Goal: Task Accomplishment & Management: Manage account settings

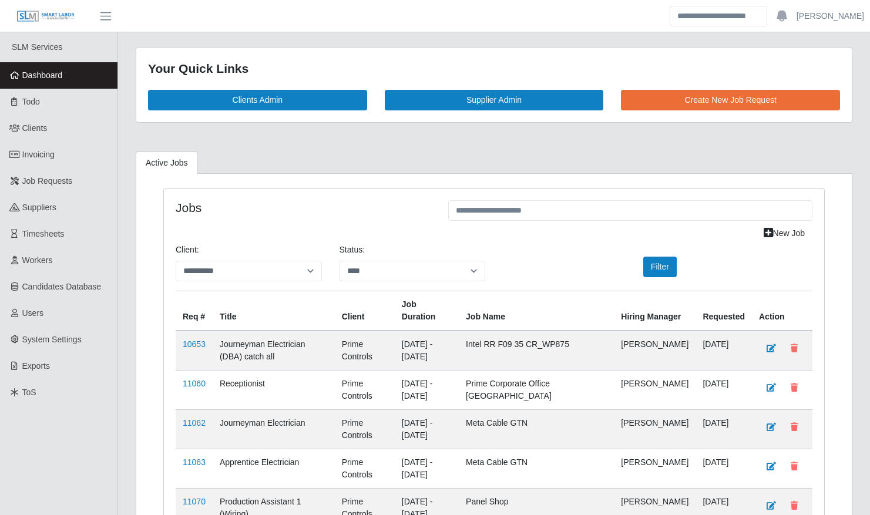
select select "****"
click at [198, 379] on link "11060" at bounding box center [194, 383] width 23 height 9
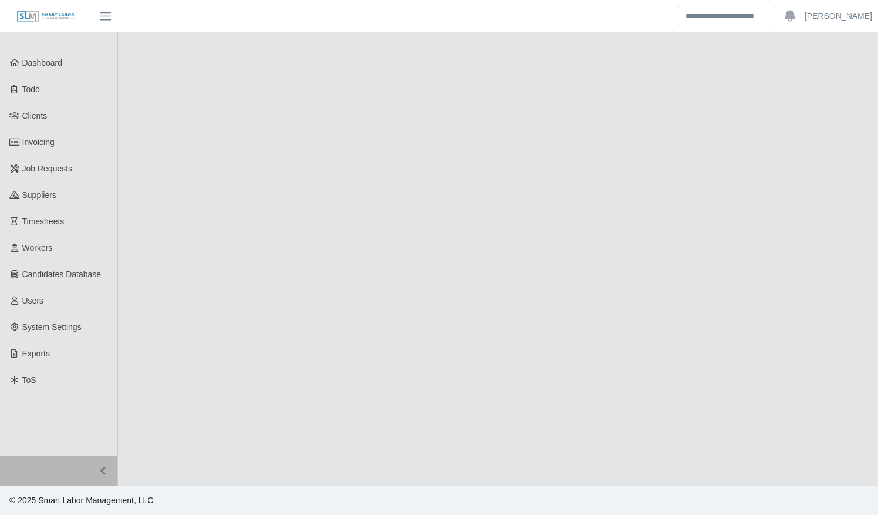
select select "****"
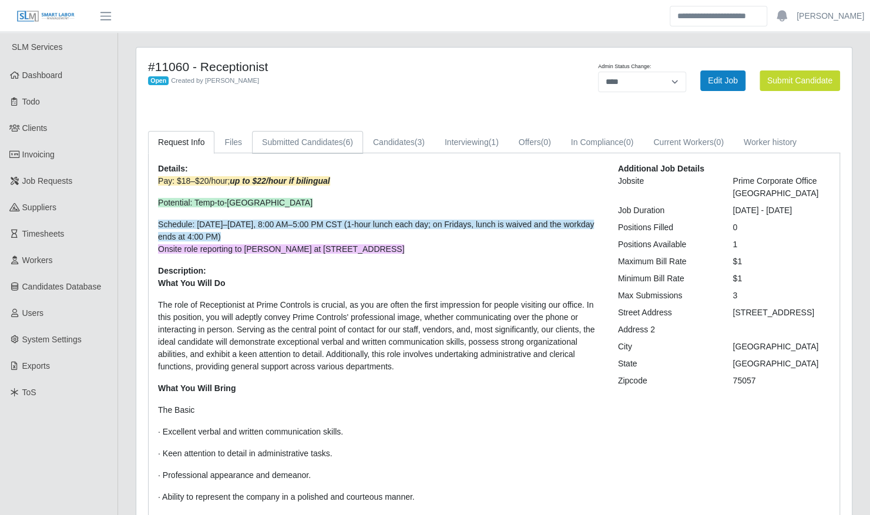
click at [315, 146] on link "Submitted Candidates (6)" at bounding box center [307, 142] width 111 height 23
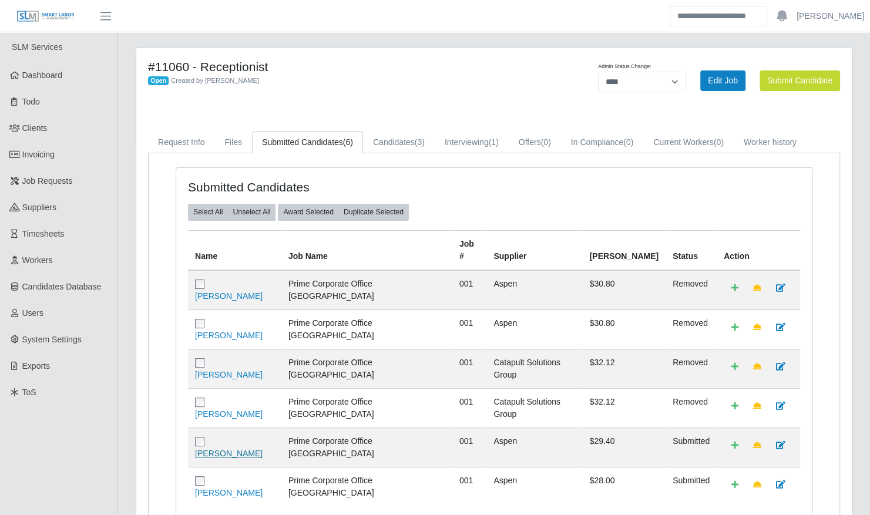
click at [246, 449] on link "[PERSON_NAME]" at bounding box center [229, 453] width 68 height 9
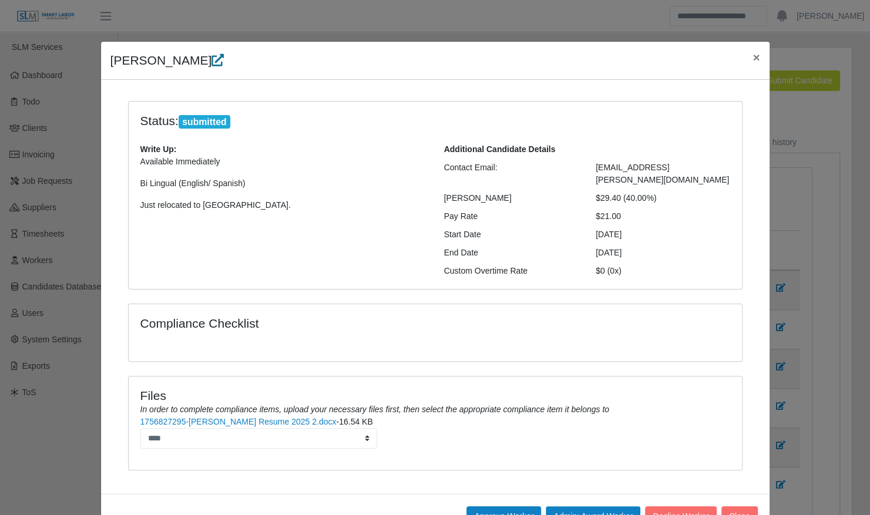
click at [211, 62] on icon at bounding box center [217, 60] width 12 height 12
click at [753, 56] on span "×" at bounding box center [755, 57] width 7 height 14
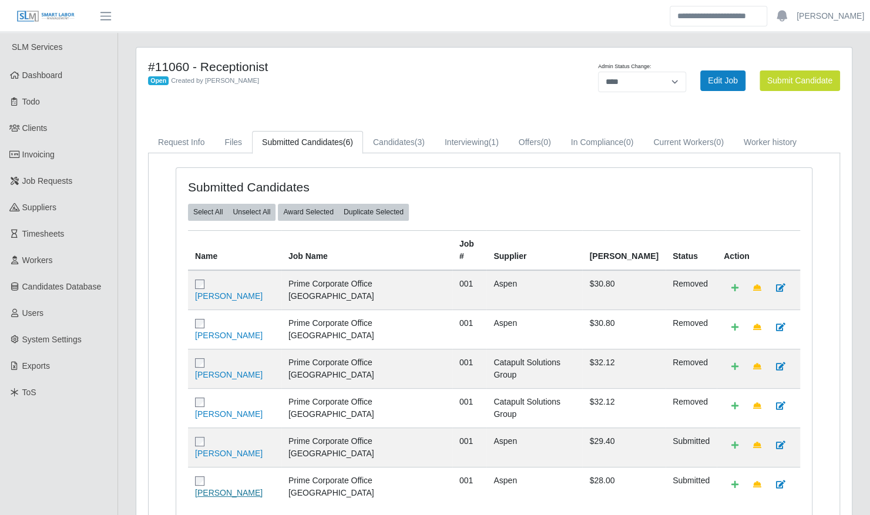
click at [245, 488] on link "[PERSON_NAME]" at bounding box center [229, 492] width 68 height 9
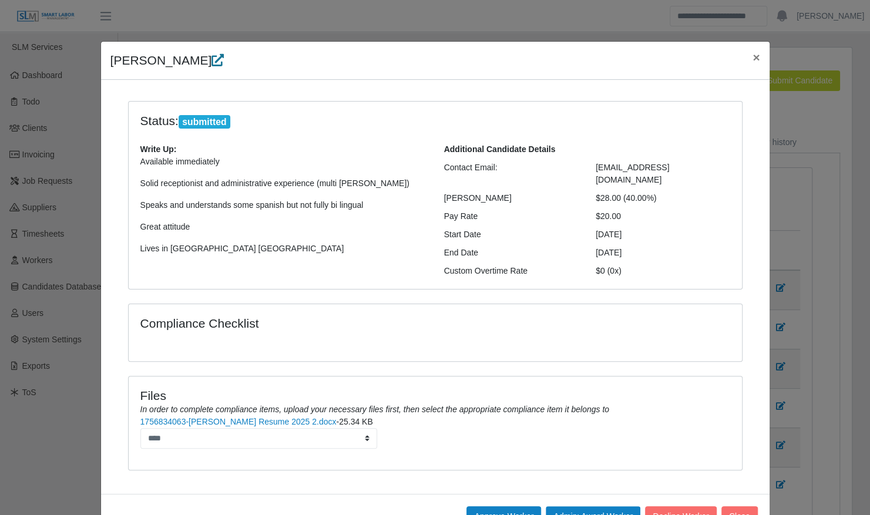
click at [211, 62] on icon at bounding box center [217, 60] width 12 height 12
click at [733, 506] on button "Close" at bounding box center [739, 516] width 36 height 21
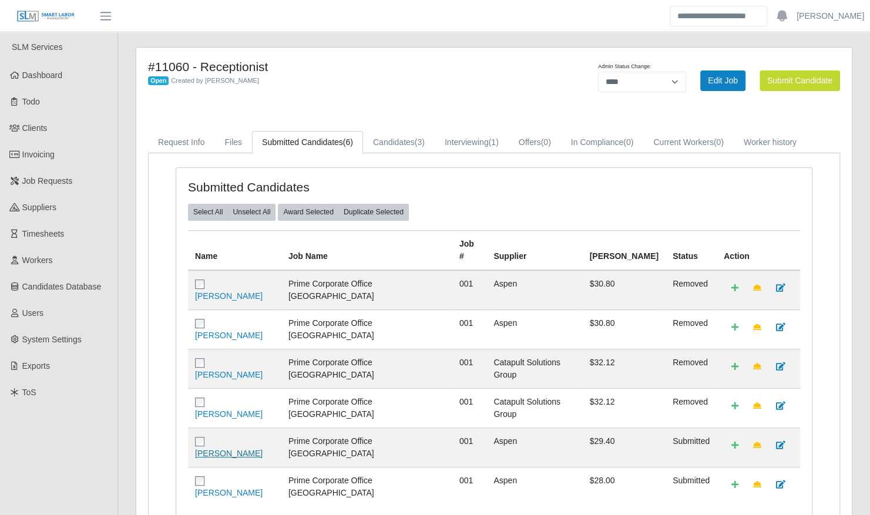
click at [262, 449] on link "[PERSON_NAME]" at bounding box center [229, 453] width 68 height 9
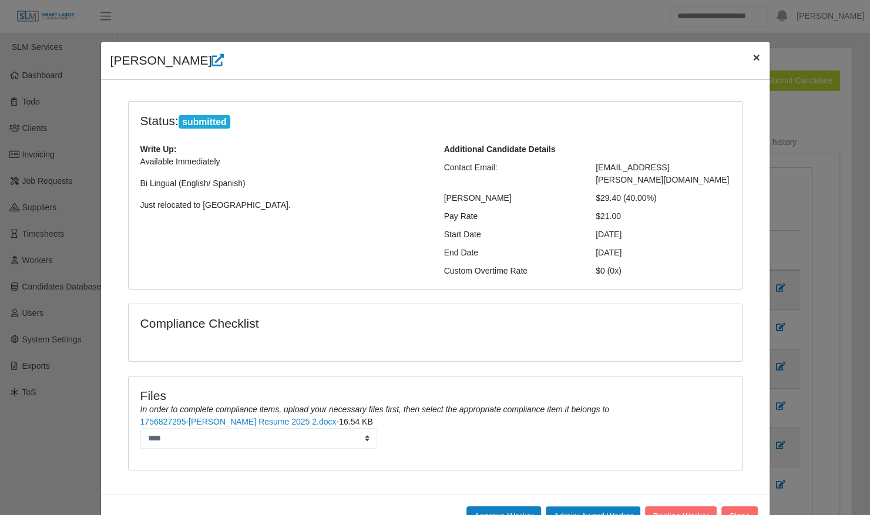
click at [752, 60] on span "×" at bounding box center [755, 57] width 7 height 14
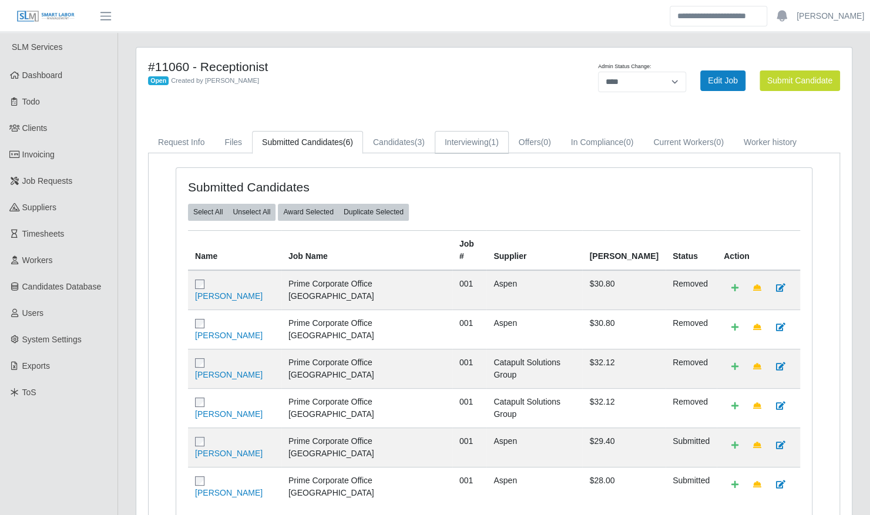
click at [473, 146] on link "Interviewing (1)" at bounding box center [471, 142] width 74 height 23
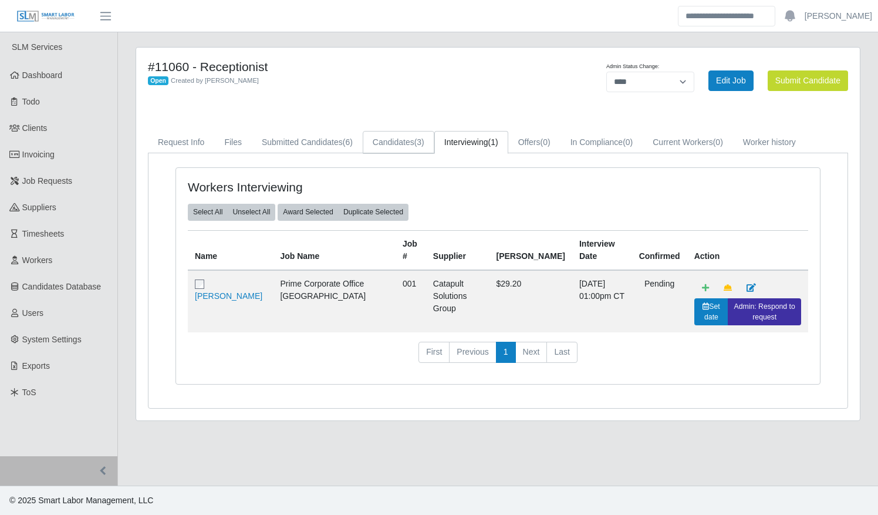
click at [410, 143] on link "Candidates (3)" at bounding box center [399, 142] width 72 height 23
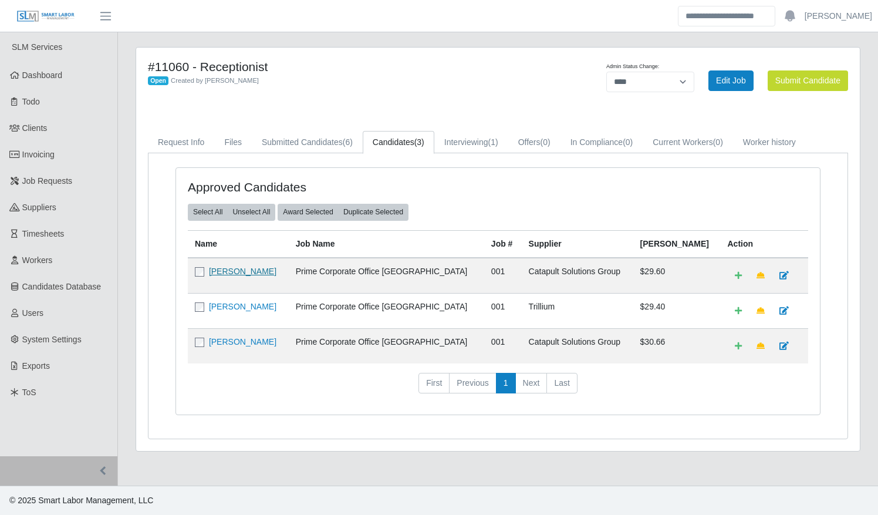
click at [259, 269] on link "Enrique Hernandez" at bounding box center [243, 271] width 68 height 9
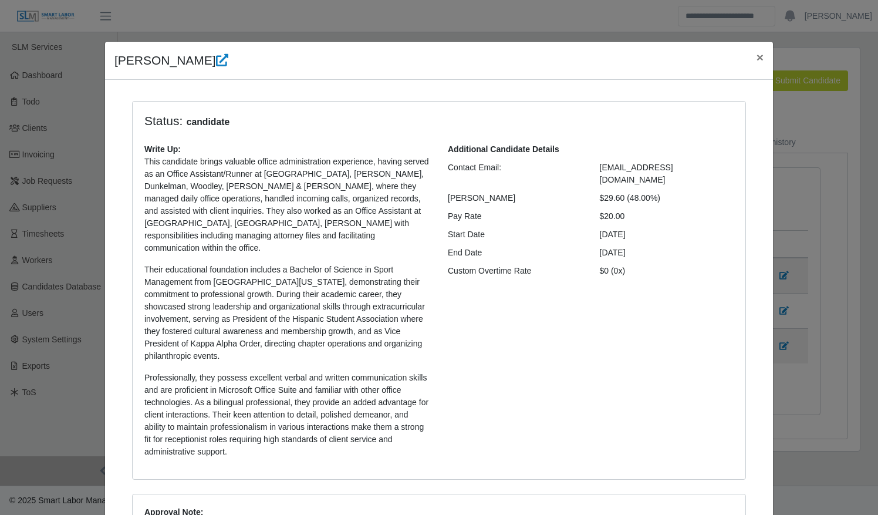
click at [594, 329] on div "Additional Candidate Details Contact Email: junior_hernandez00@outlook.com Bill…" at bounding box center [591, 305] width 304 height 324
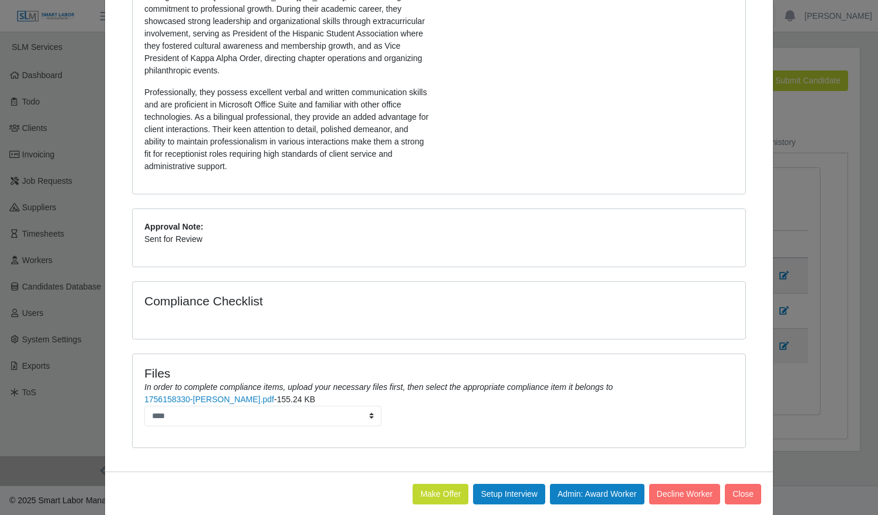
scroll to position [288, 0]
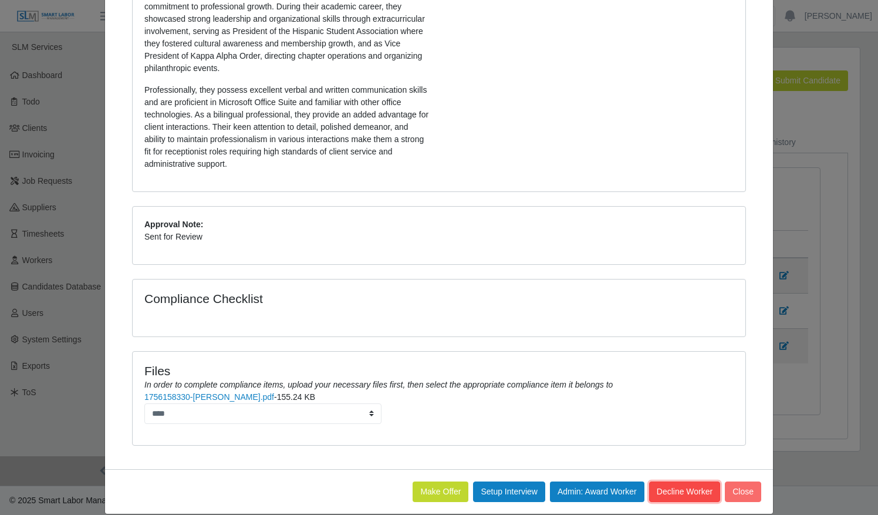
click at [725, 481] on button "Decline Worker" at bounding box center [743, 491] width 36 height 21
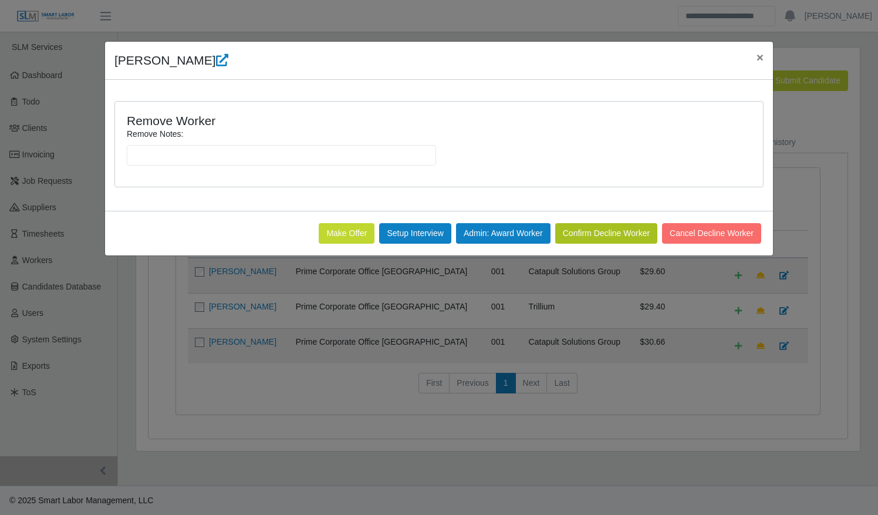
scroll to position [0, 0]
click at [310, 157] on input "Remove Notes:" at bounding box center [281, 155] width 309 height 21
type input "*"
click at [601, 234] on button "Confirm Decline Worker" at bounding box center [606, 233] width 102 height 21
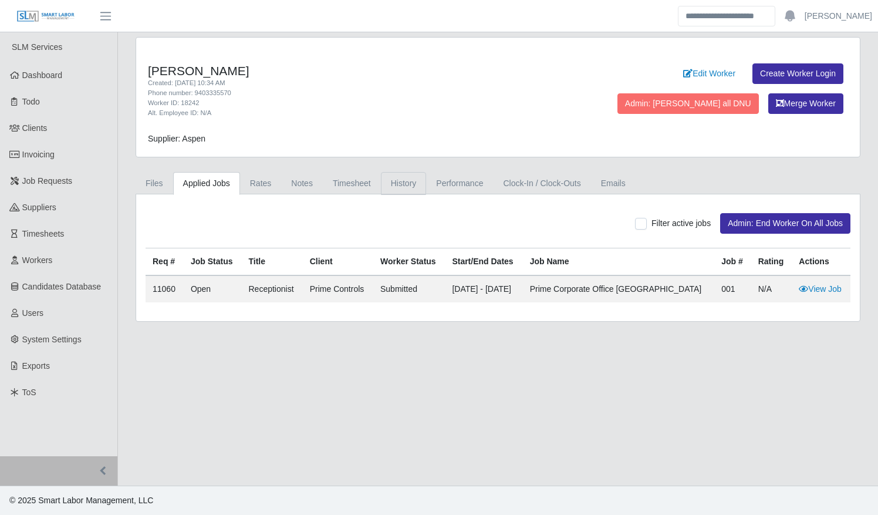
click at [397, 182] on link "History" at bounding box center [404, 183] width 46 height 23
click at [398, 180] on link "History" at bounding box center [404, 183] width 46 height 23
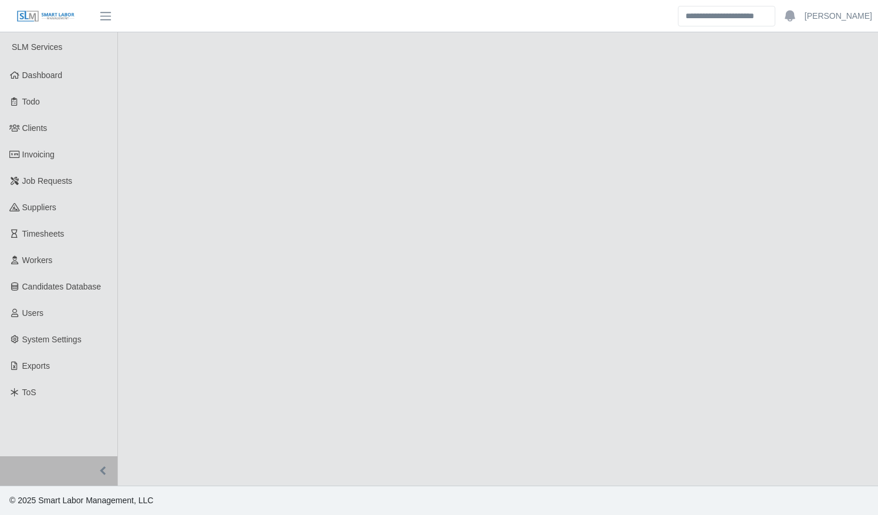
select select "****"
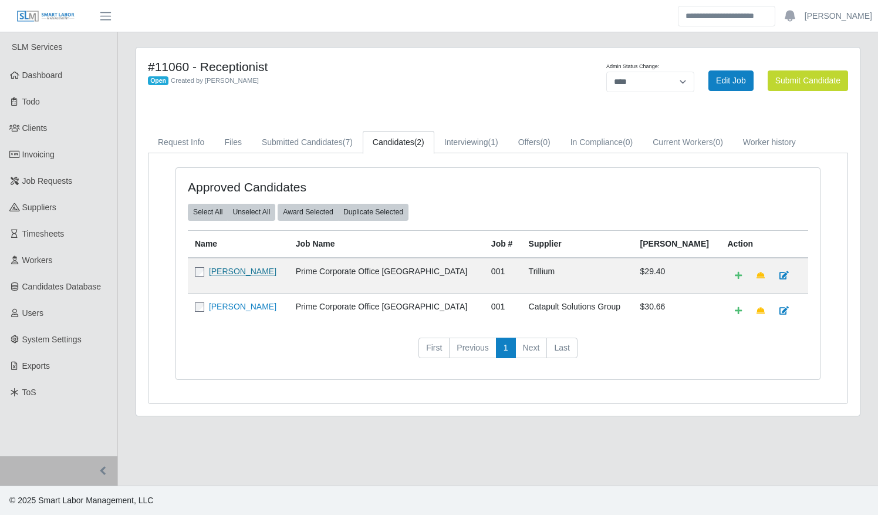
click at [233, 270] on link "[PERSON_NAME]" at bounding box center [243, 271] width 68 height 9
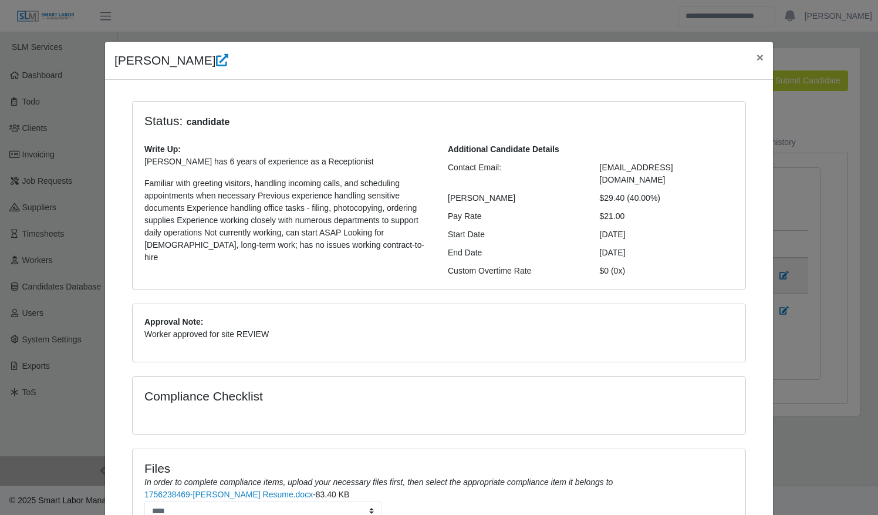
click at [508, 377] on div "Compliance Checklist" at bounding box center [439, 405] width 613 height 57
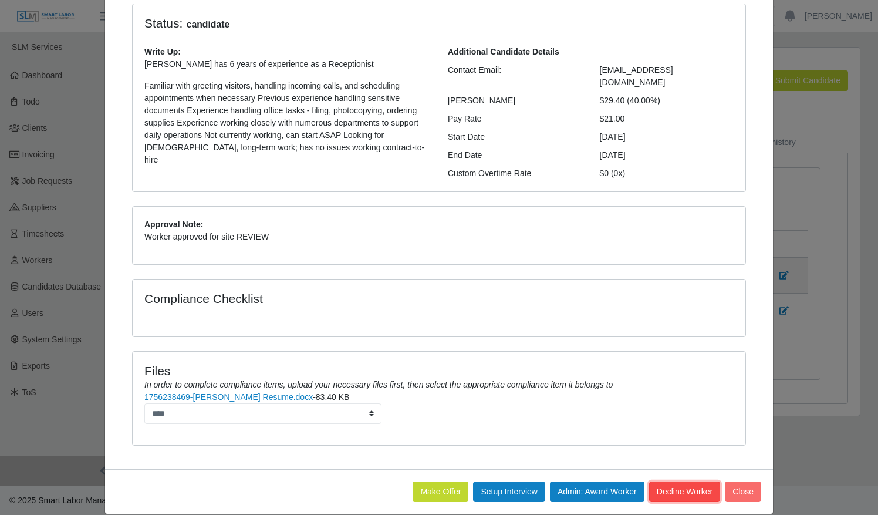
click at [725, 481] on button "Decline Worker" at bounding box center [743, 491] width 36 height 21
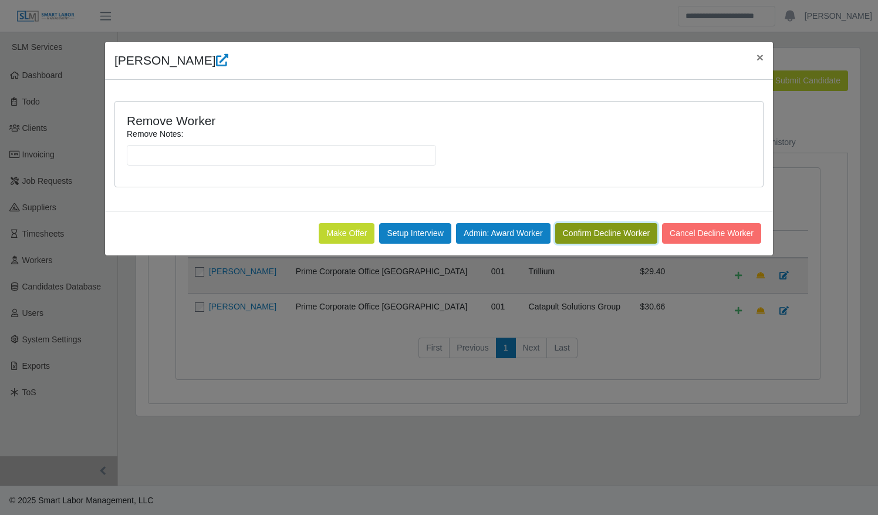
click at [584, 231] on button "Confirm Decline Worker" at bounding box center [606, 233] width 102 height 21
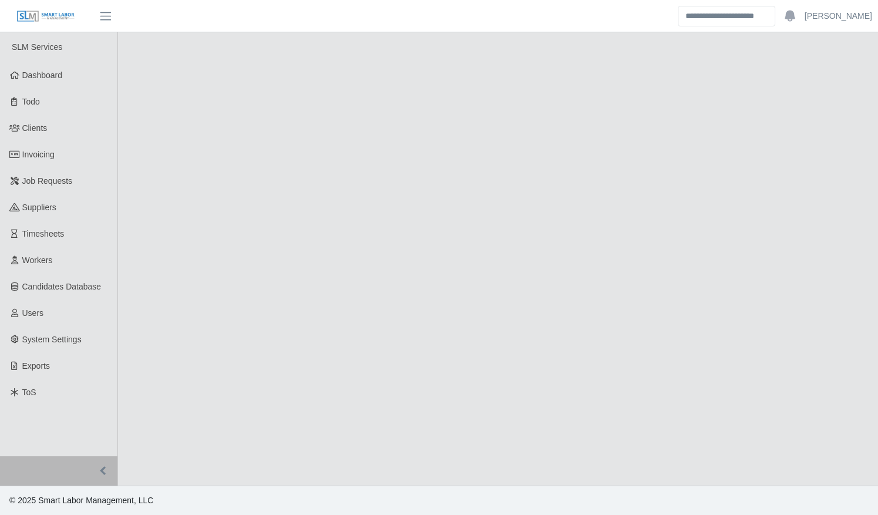
select select "****"
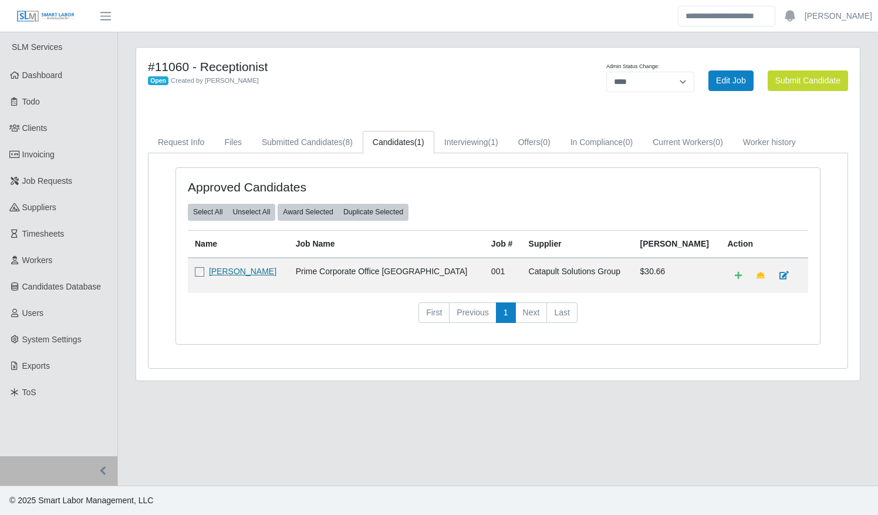
click at [236, 268] on link "[PERSON_NAME]" at bounding box center [243, 271] width 68 height 9
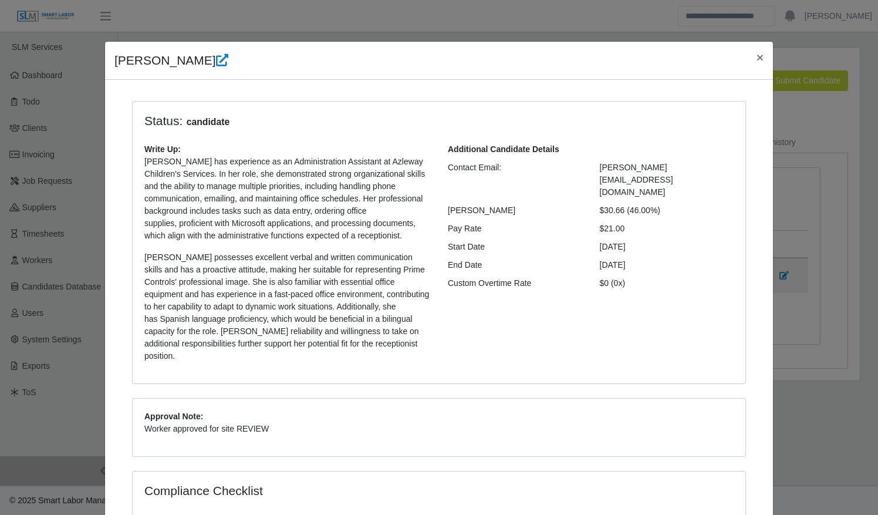
click at [485, 300] on div "Additional Candidate Details Contact Email: urbina.lindsey37@gmail.com Bill Rat…" at bounding box center [591, 257] width 304 height 228
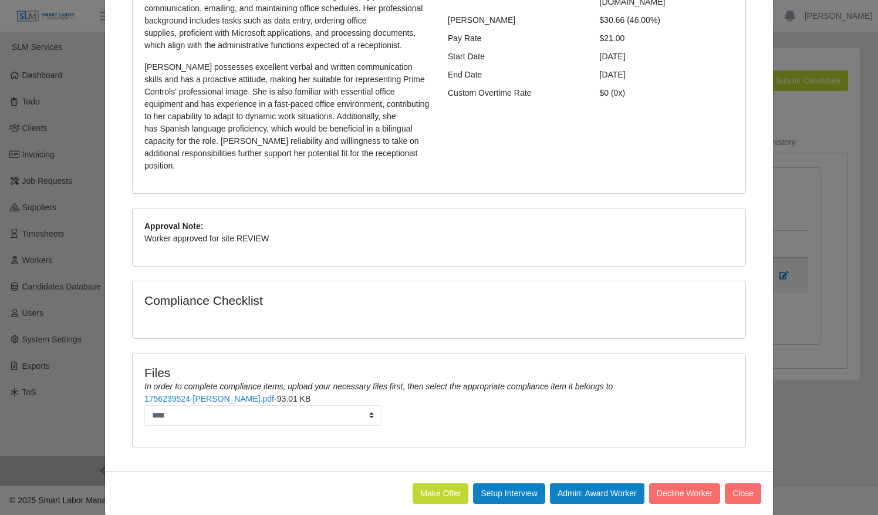
scroll to position [192, 0]
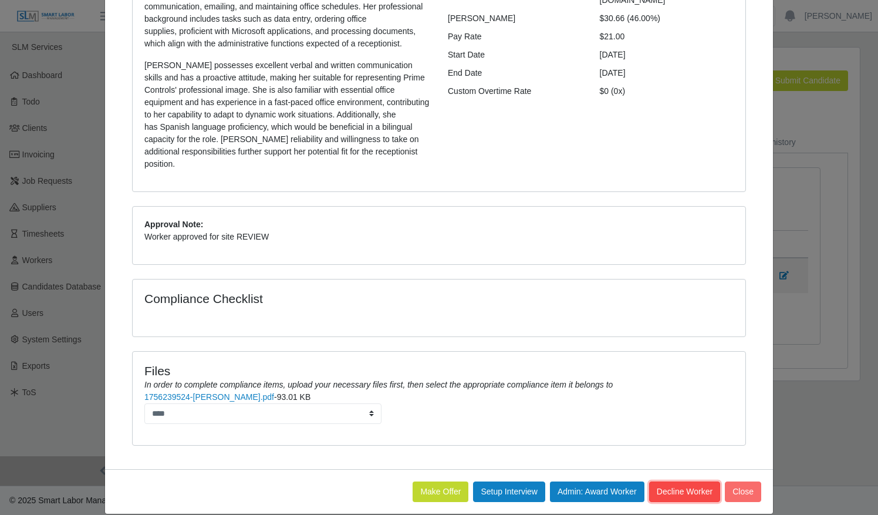
click at [725, 481] on button "Decline Worker" at bounding box center [743, 491] width 36 height 21
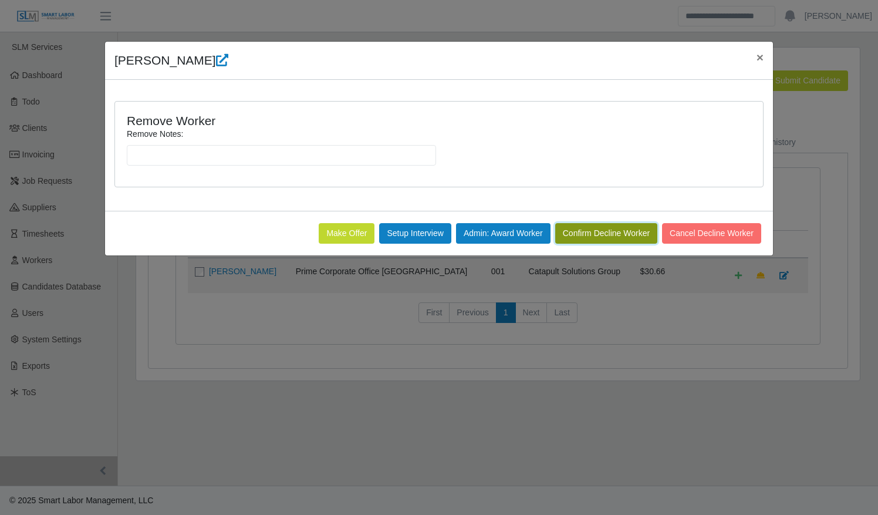
click at [595, 232] on button "Confirm Decline Worker" at bounding box center [606, 233] width 102 height 21
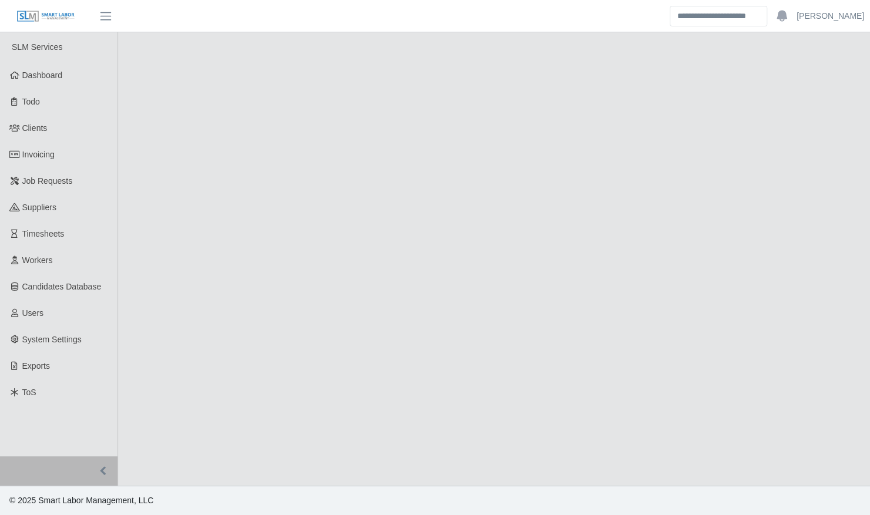
select select "****"
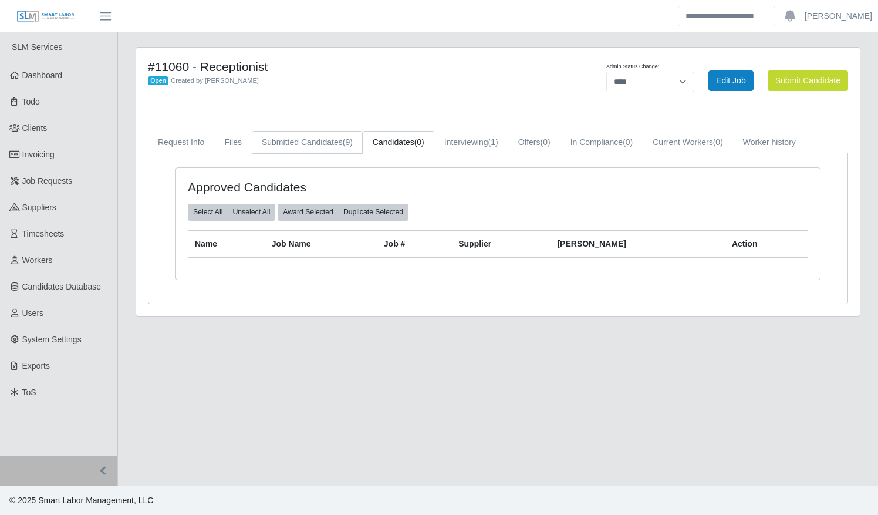
click at [323, 144] on link "Submitted Candidates (9)" at bounding box center [307, 142] width 111 height 23
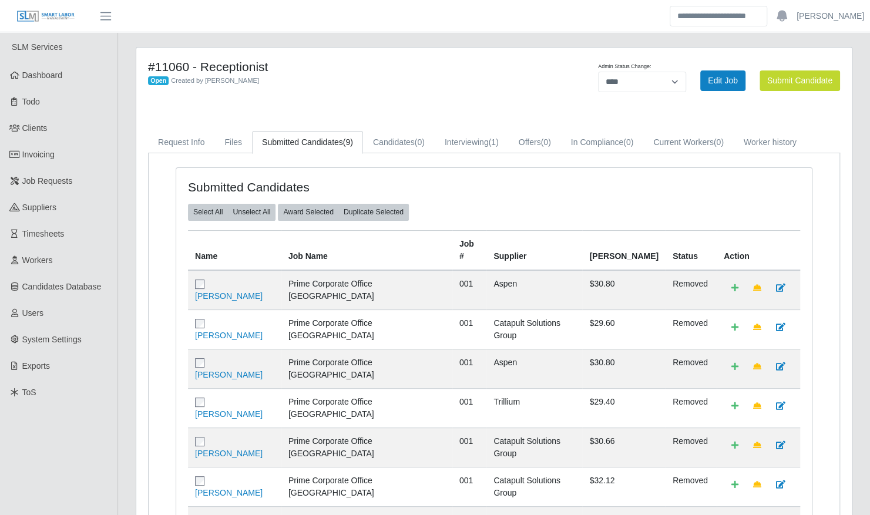
click at [472, 180] on div "Submitted Candidates" at bounding box center [493, 192] width 629 height 24
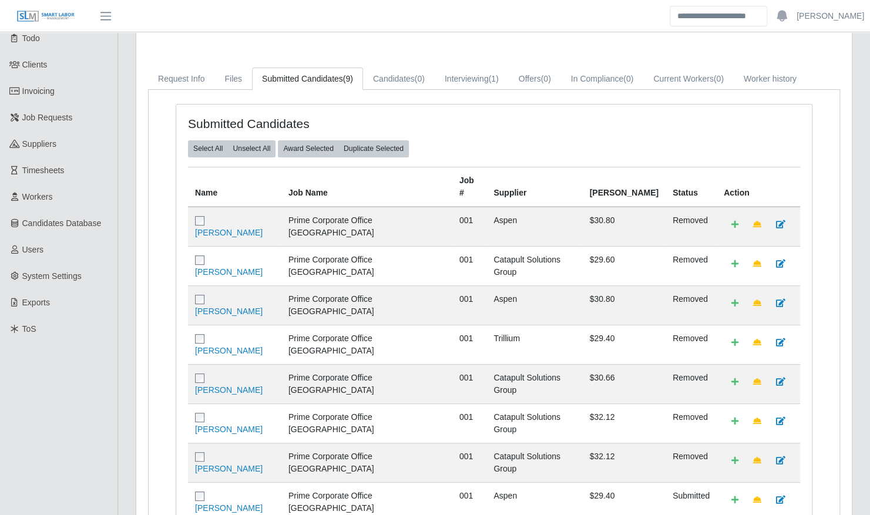
scroll to position [183, 0]
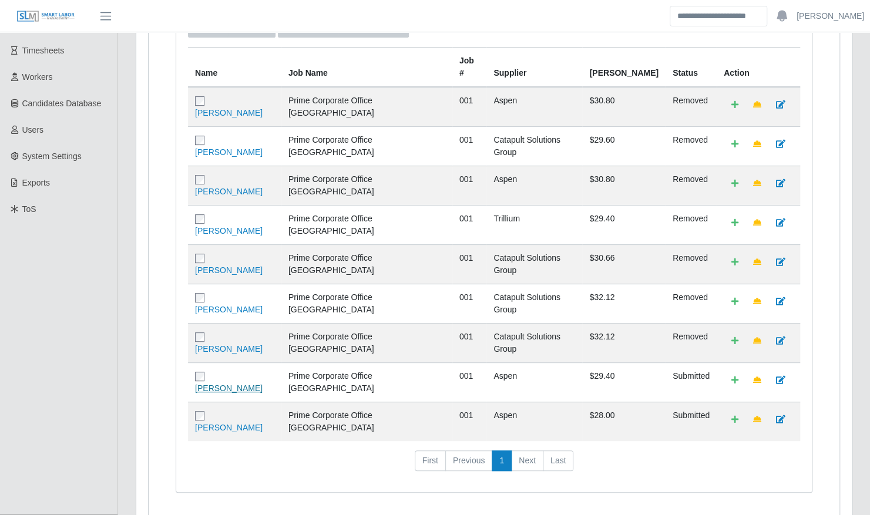
click at [245, 383] on link "[PERSON_NAME]" at bounding box center [229, 387] width 68 height 9
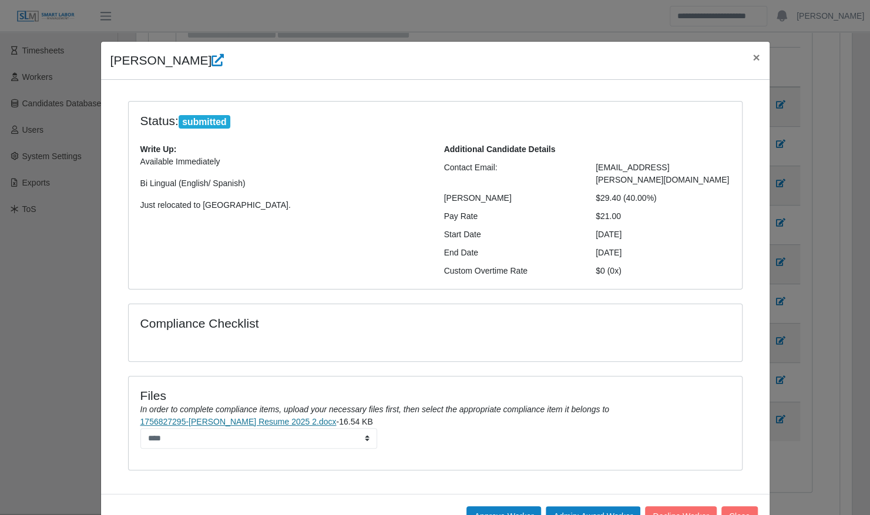
click at [277, 417] on link "1756827295-[PERSON_NAME] Resume 2025 2.docx" at bounding box center [238, 421] width 196 height 9
drag, startPoint x: 628, startPoint y: 197, endPoint x: 106, endPoint y: 61, distance: 540.0
click at [106, 61] on div "Hailey Contreras × Status: submitted Write Up: Available Immediately Bi Lingual…" at bounding box center [434, 290] width 669 height 498
copy div "Hailey Contreras × Status: submitted Write Up: Available Immediately Bi Lingual…"
click at [715, 304] on div "Compliance Checklist" at bounding box center [435, 332] width 613 height 57
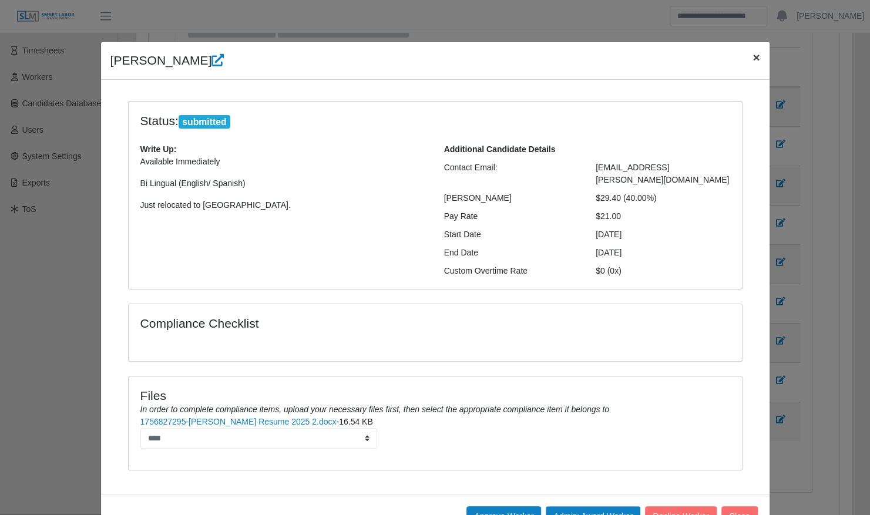
click at [752, 60] on span "×" at bounding box center [755, 57] width 7 height 14
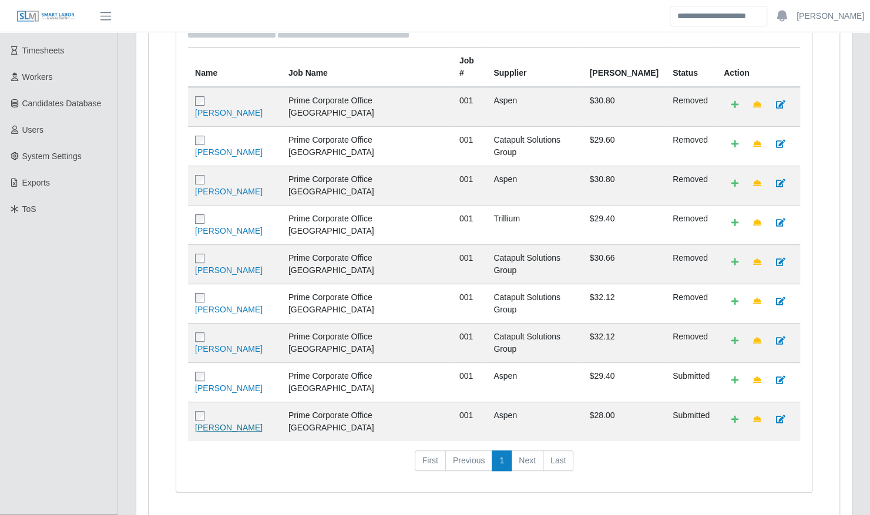
click at [243, 423] on link "Monique Salazar" at bounding box center [229, 427] width 68 height 9
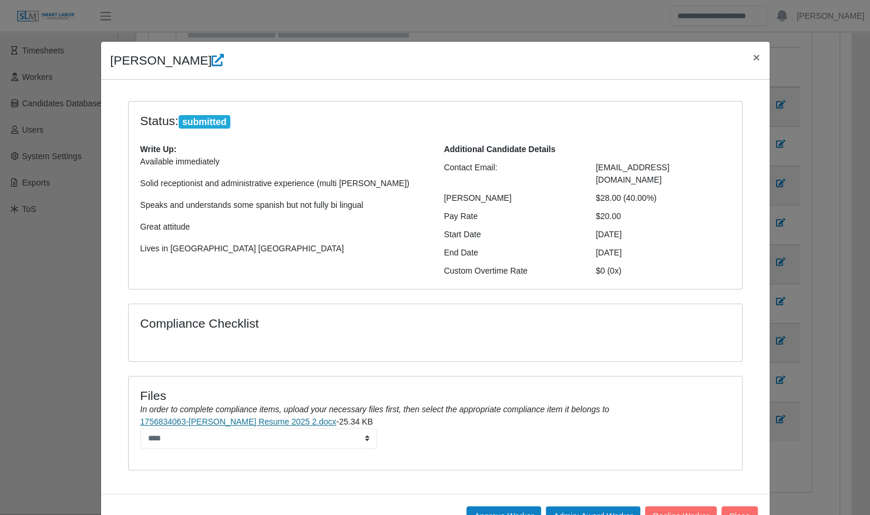
click at [271, 417] on link "1756834063-Monique Salazar Resume 2025 2.docx" at bounding box center [238, 421] width 196 height 9
drag, startPoint x: 623, startPoint y: 200, endPoint x: 103, endPoint y: 68, distance: 536.7
click at [103, 68] on div "Monique Salazar × Status: submitted Write Up: Available immediately Solid recep…" at bounding box center [434, 290] width 669 height 498
copy div "Monique Salazar × Status: submitted Write Up: Available immediately Solid recep…"
click at [691, 424] on li "1756834063-Monique Salazar Resume 2025 2.docx - 25.34 KB ****" at bounding box center [434, 432] width 589 height 33
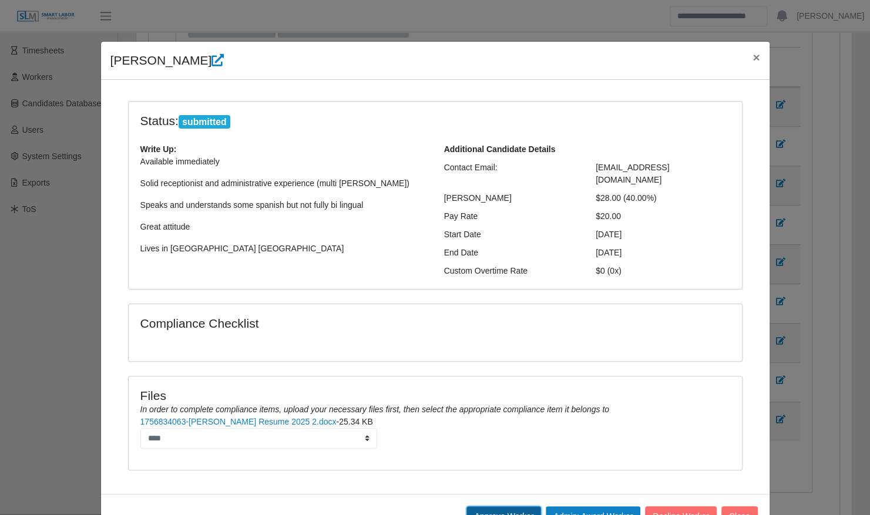
click at [502, 506] on button "Approve Worker" at bounding box center [503, 516] width 75 height 21
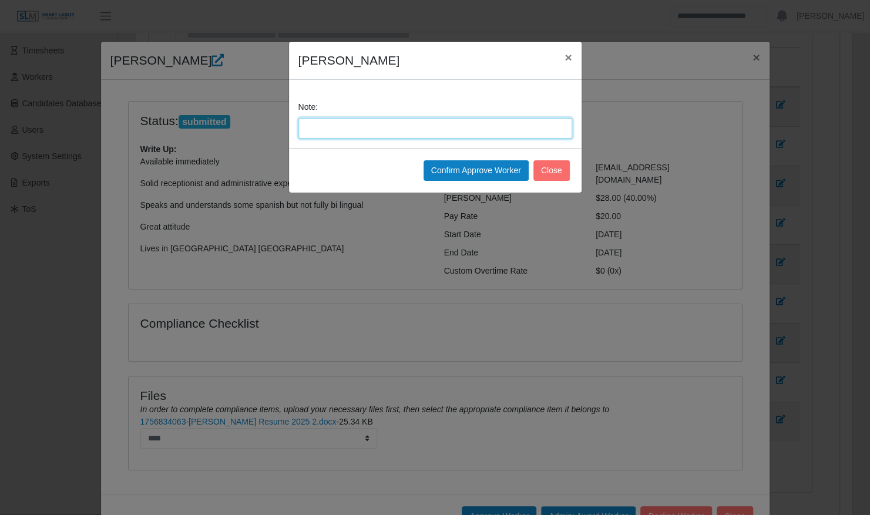
click at [398, 129] on input "Note:" at bounding box center [435, 128] width 274 height 21
type input "**********"
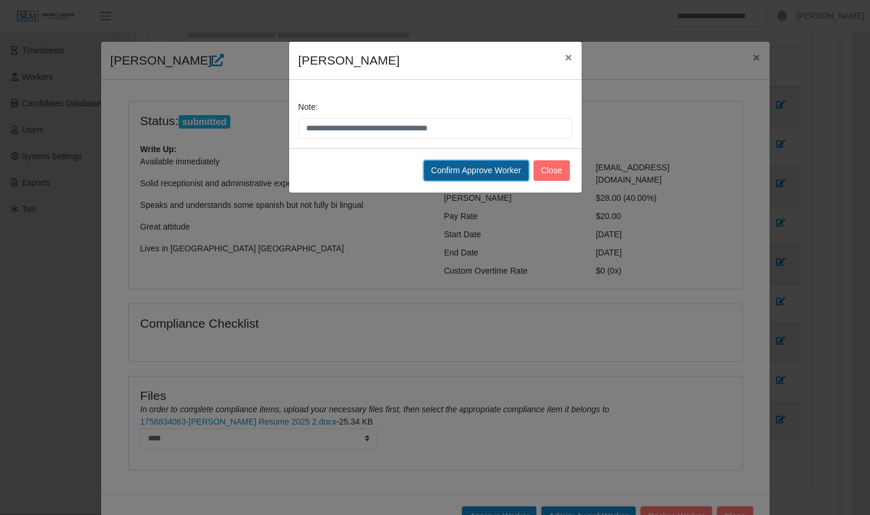
click at [496, 164] on button "Confirm Approve Worker" at bounding box center [475, 170] width 105 height 21
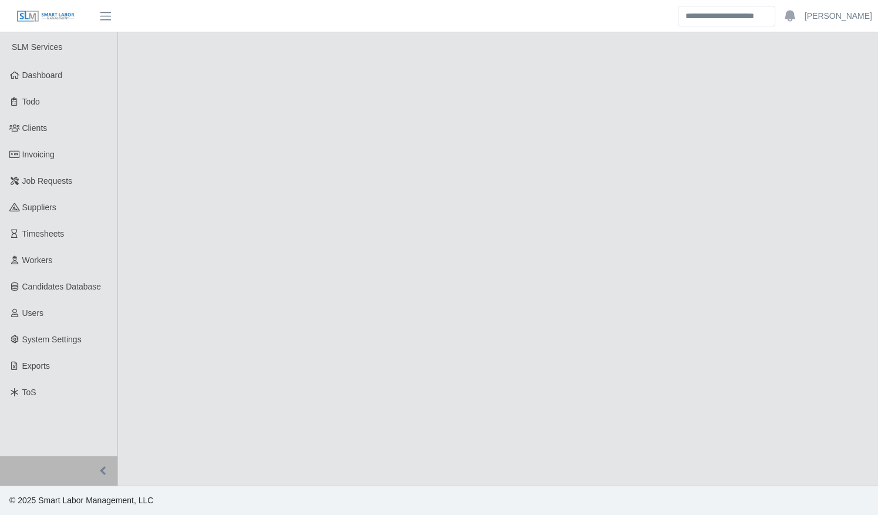
select select "****"
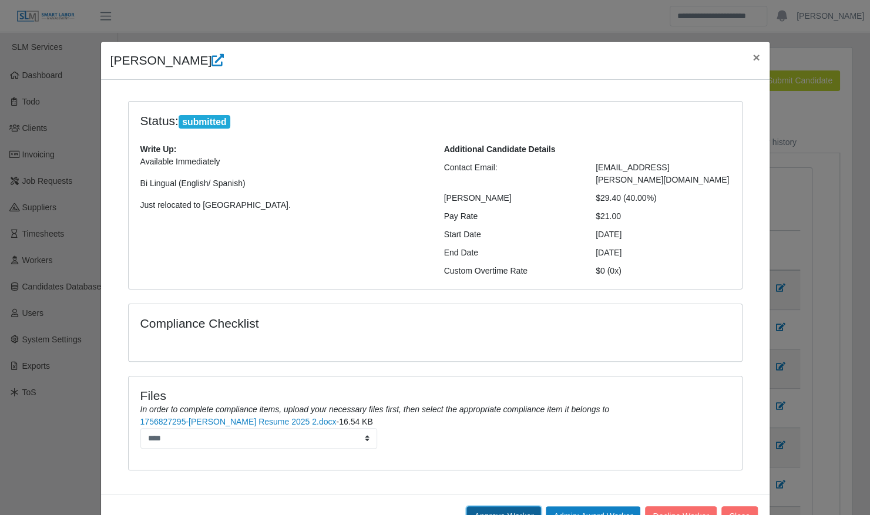
click at [494, 506] on button "Approve Worker" at bounding box center [503, 516] width 75 height 21
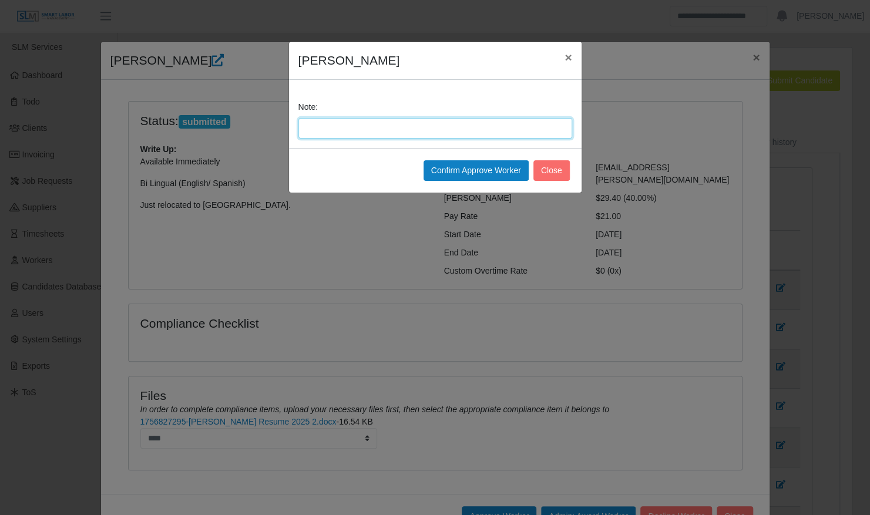
click at [397, 123] on input "Note:" at bounding box center [435, 128] width 274 height 21
type input "**********"
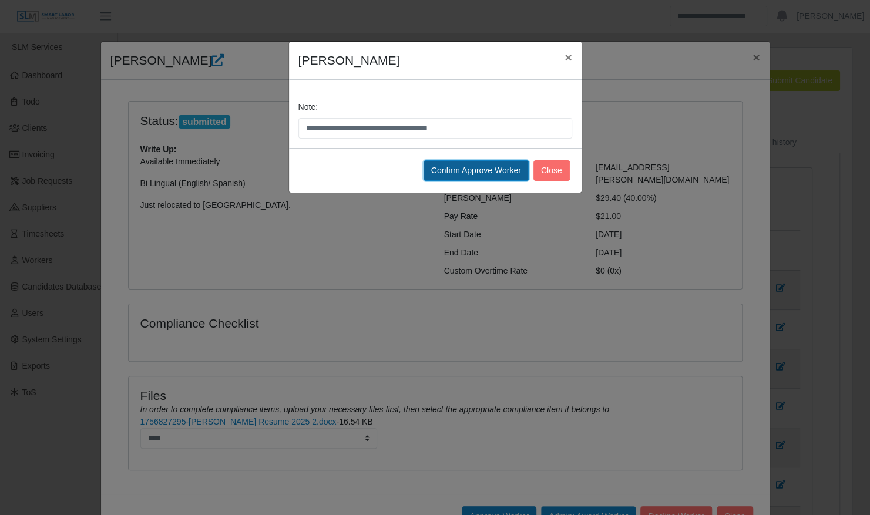
click at [491, 171] on button "Confirm Approve Worker" at bounding box center [475, 170] width 105 height 21
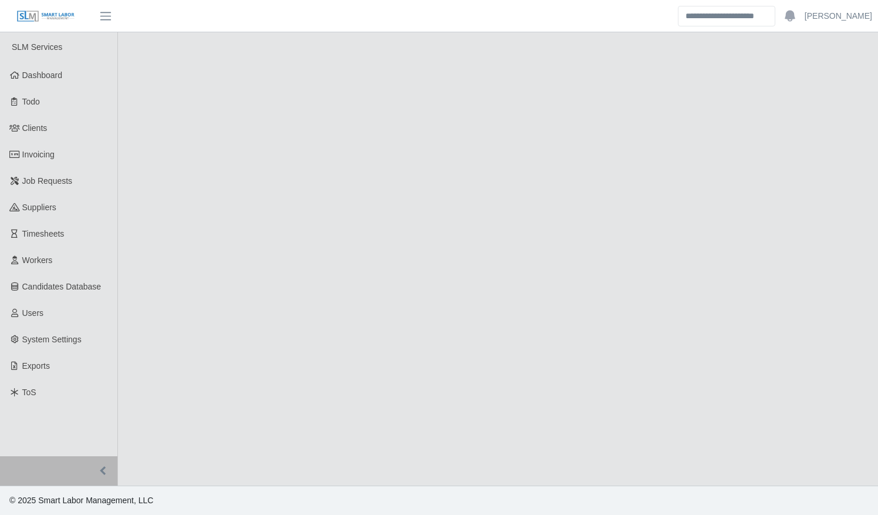
select select "****"
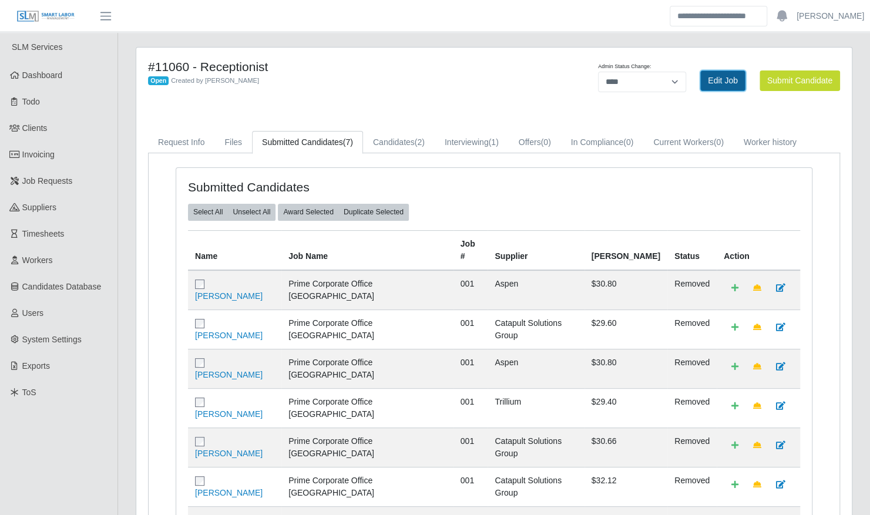
click at [730, 83] on link "Edit Job" at bounding box center [722, 80] width 45 height 21
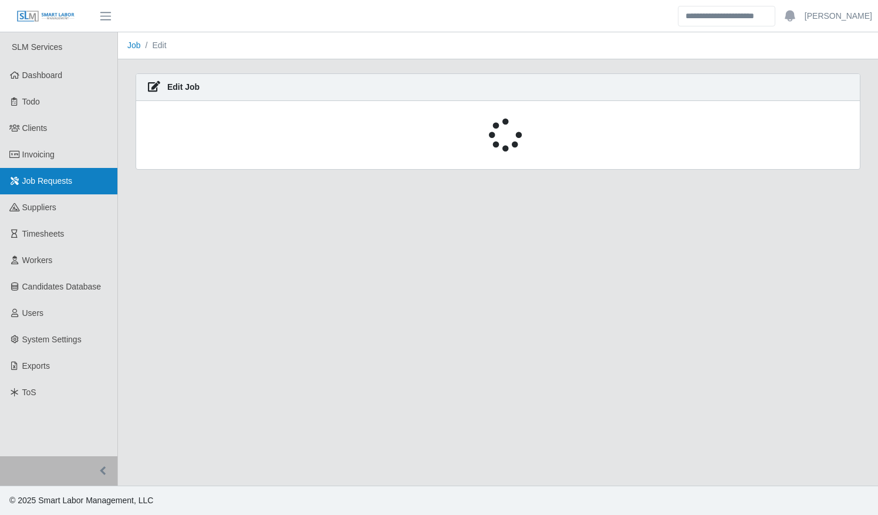
click at [55, 179] on span "Job Requests" at bounding box center [47, 180] width 50 height 9
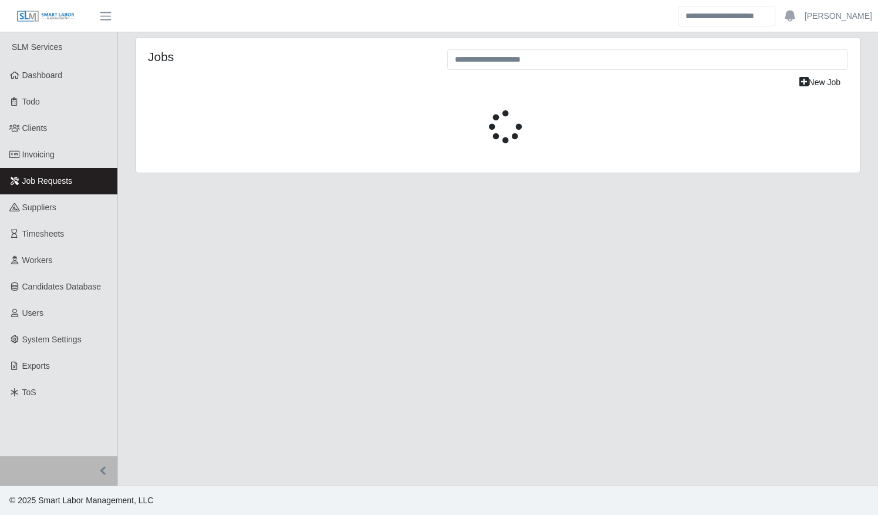
select select "****"
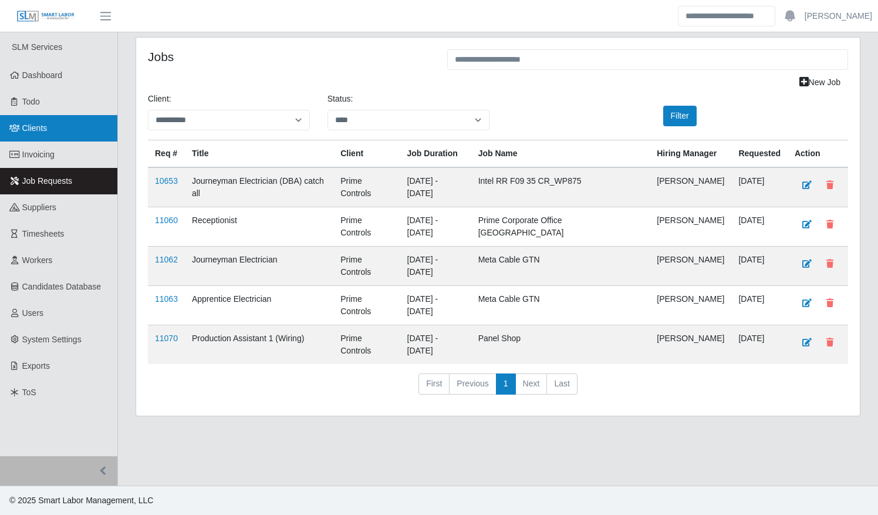
click at [40, 127] on span "Clients" at bounding box center [34, 127] width 25 height 9
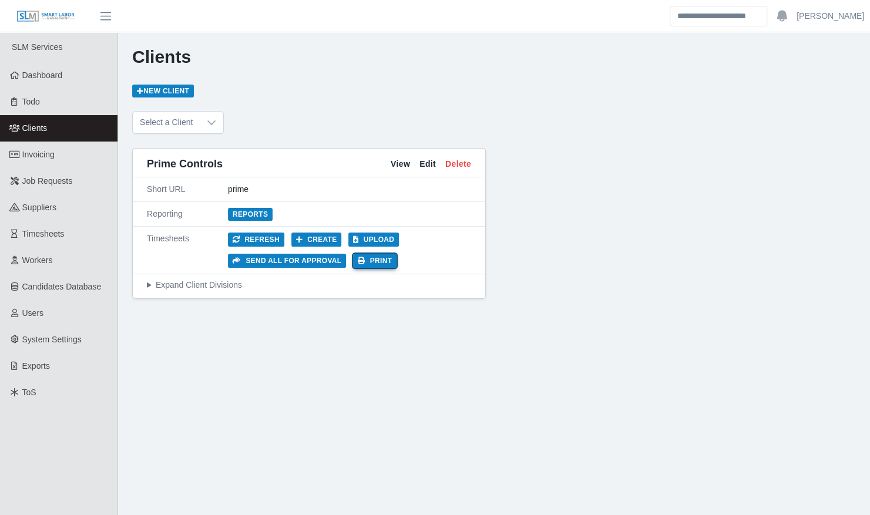
click at [363, 256] on button "Print" at bounding box center [374, 261] width 43 height 14
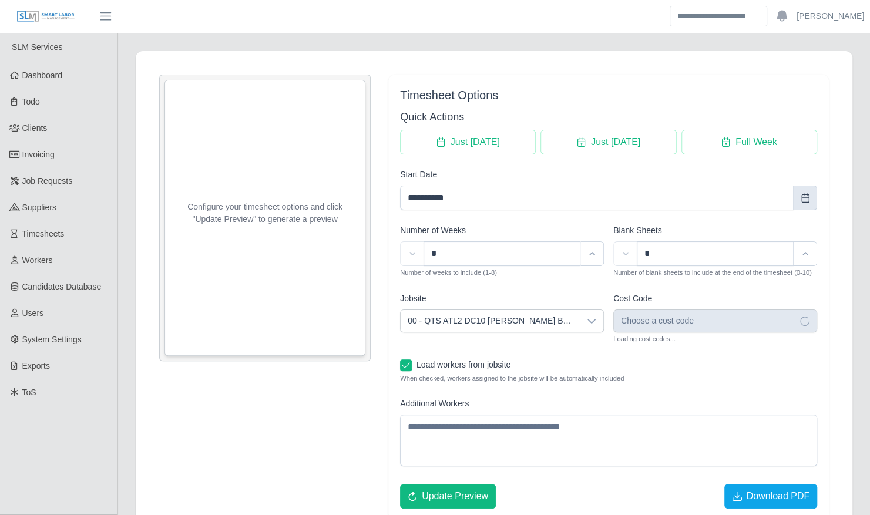
click at [807, 197] on icon "Choose Date" at bounding box center [804, 197] width 9 height 9
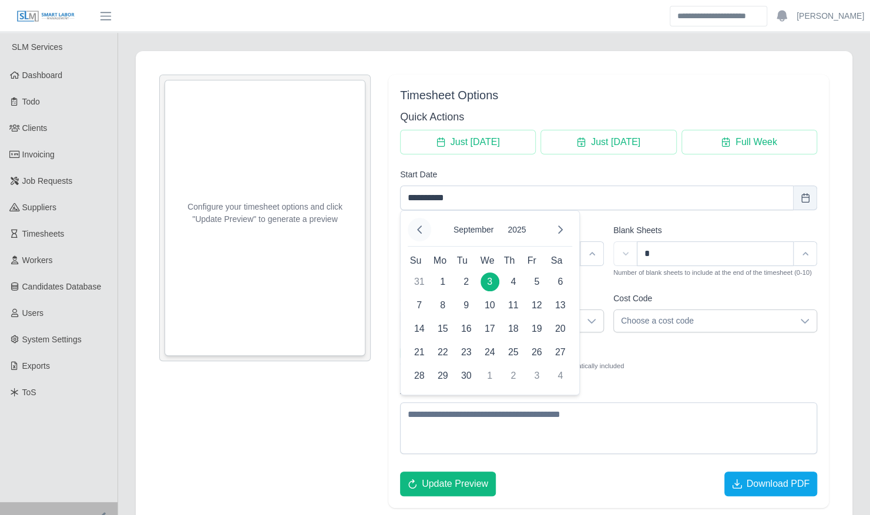
click at [415, 228] on icon "Previous Month" at bounding box center [419, 229] width 9 height 9
click at [557, 377] on span "30" at bounding box center [560, 375] width 19 height 19
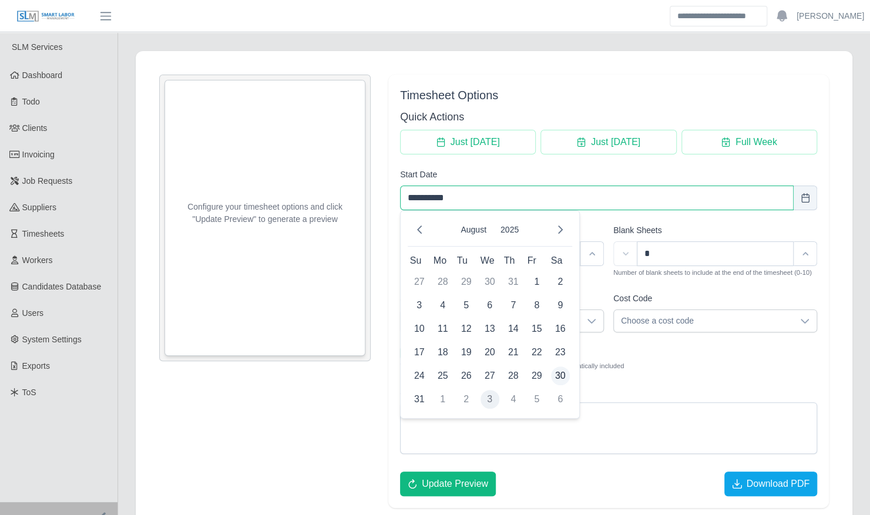
type input "**********"
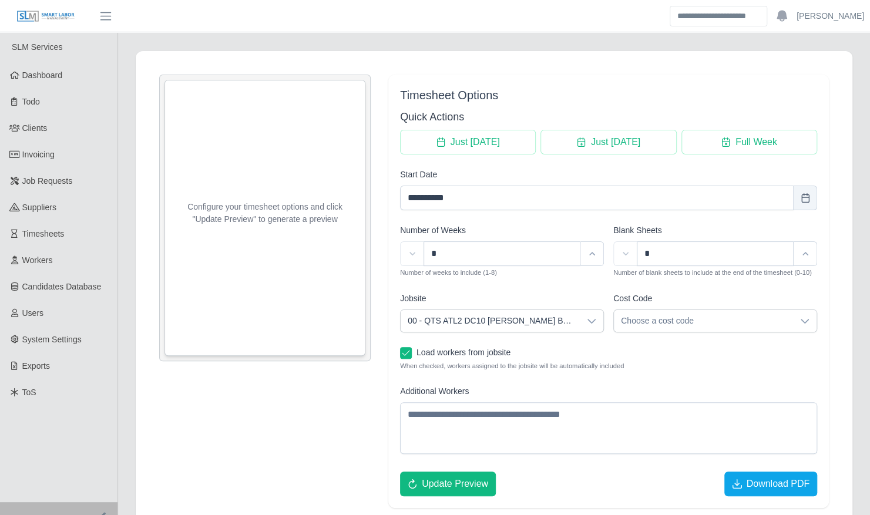
click at [594, 326] on div at bounding box center [590, 321] width 23 height 22
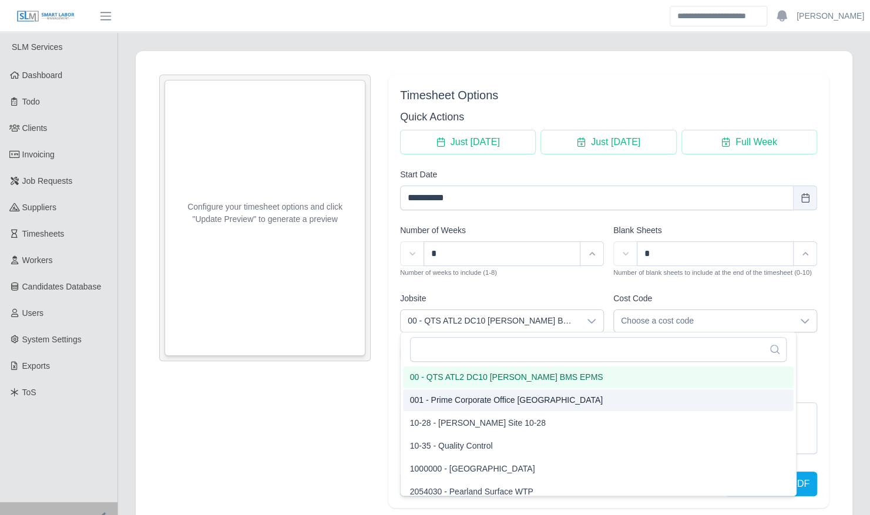
click at [557, 397] on li "001 - Prime Corporate Office Dallas" at bounding box center [598, 400] width 390 height 22
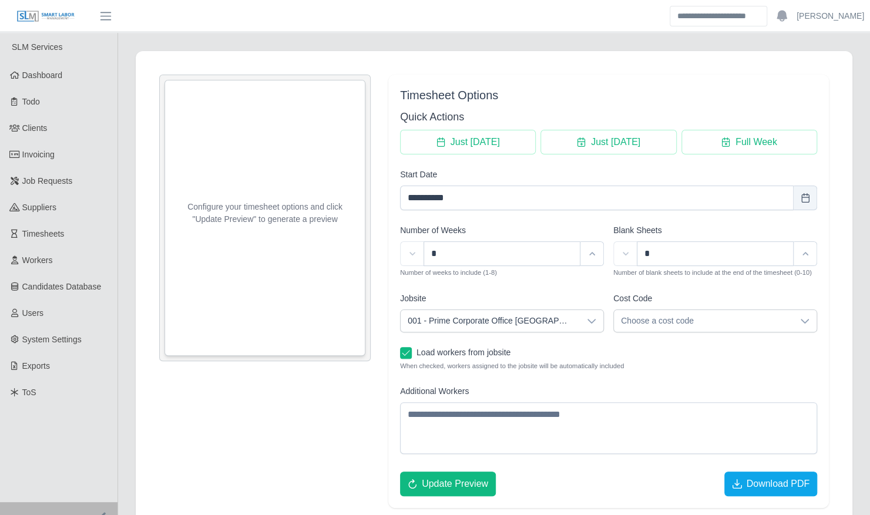
click at [717, 319] on span "Choose a cost code" at bounding box center [703, 321] width 179 height 22
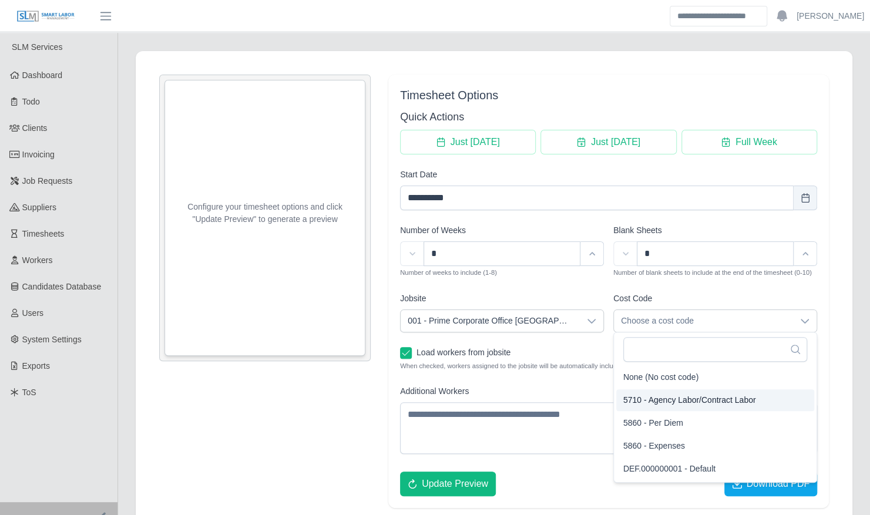
click at [700, 397] on span "5710 - Agency Labor/Contract Labor" at bounding box center [689, 400] width 133 height 12
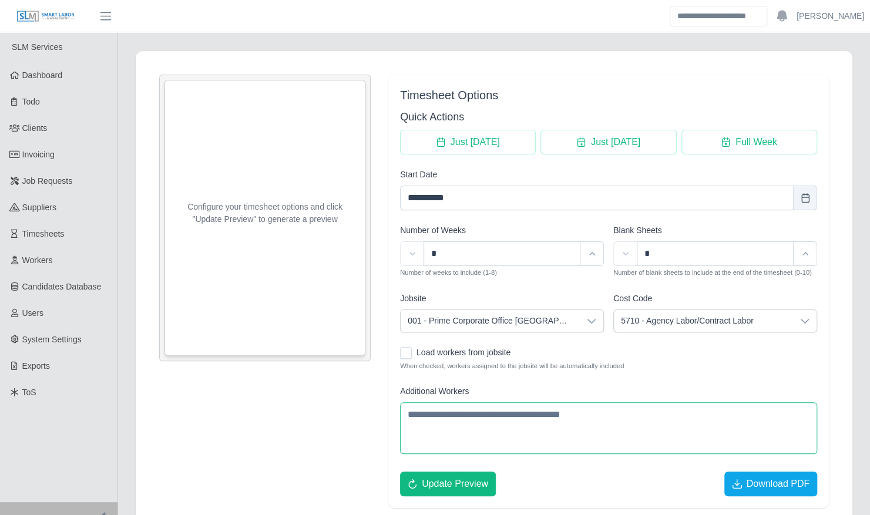
click at [442, 416] on textarea "Additional Workers" at bounding box center [608, 428] width 417 height 52
type textarea "**********"
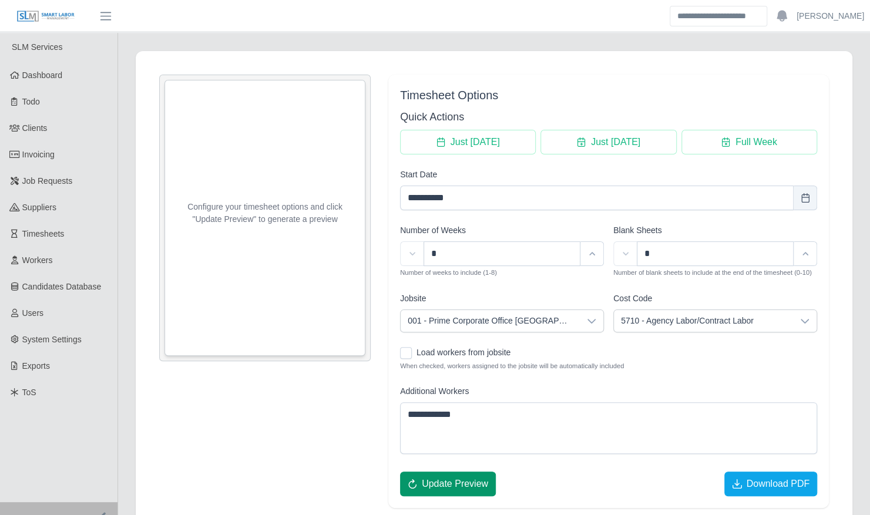
click at [465, 477] on span "Update Preview" at bounding box center [455, 484] width 66 height 14
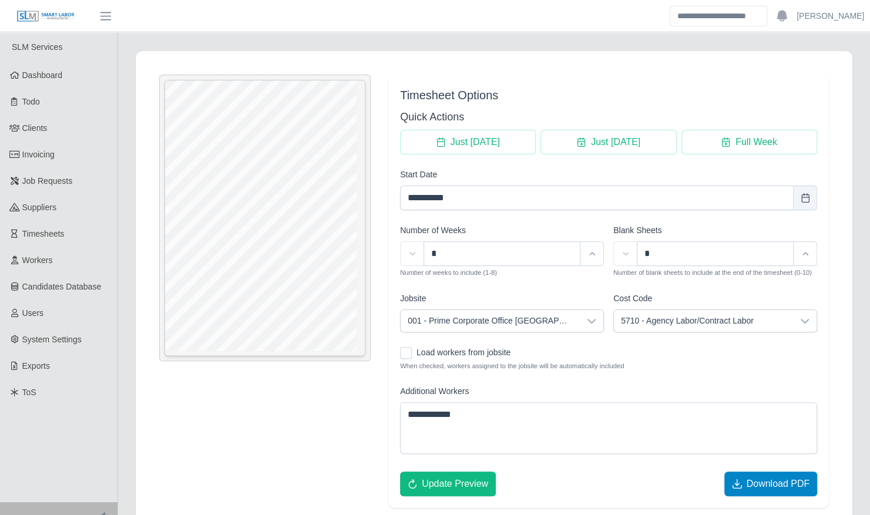
click at [791, 480] on span "Download PDF" at bounding box center [777, 484] width 63 height 14
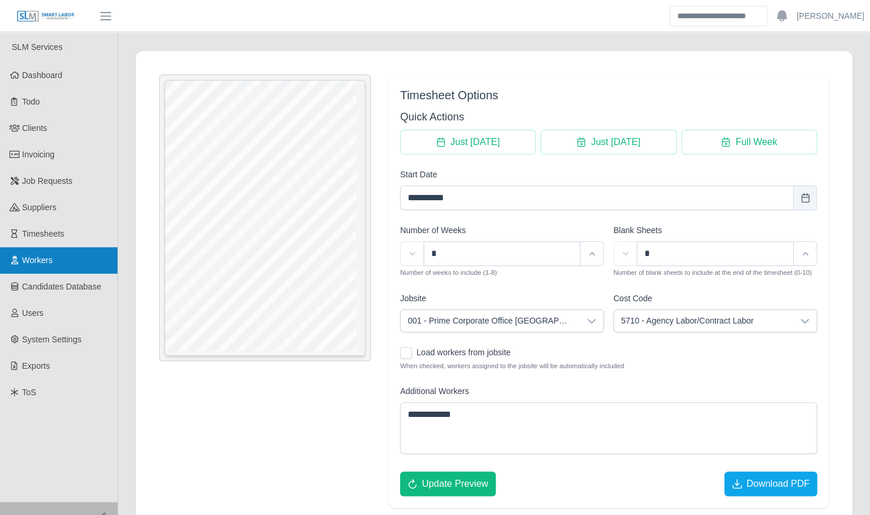
click at [42, 256] on span "Workers" at bounding box center [37, 259] width 31 height 9
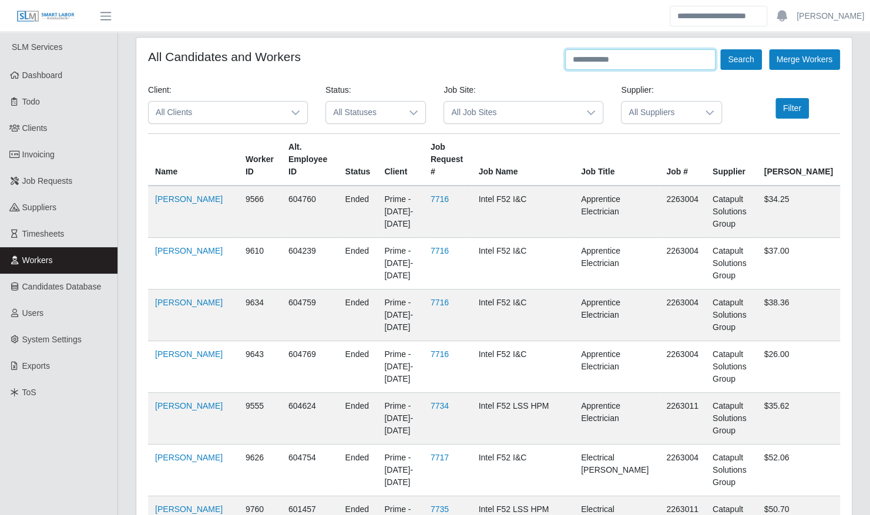
click at [619, 63] on input "text" at bounding box center [640, 59] width 150 height 21
type input "********"
click at [720, 49] on button "Search" at bounding box center [740, 59] width 41 height 21
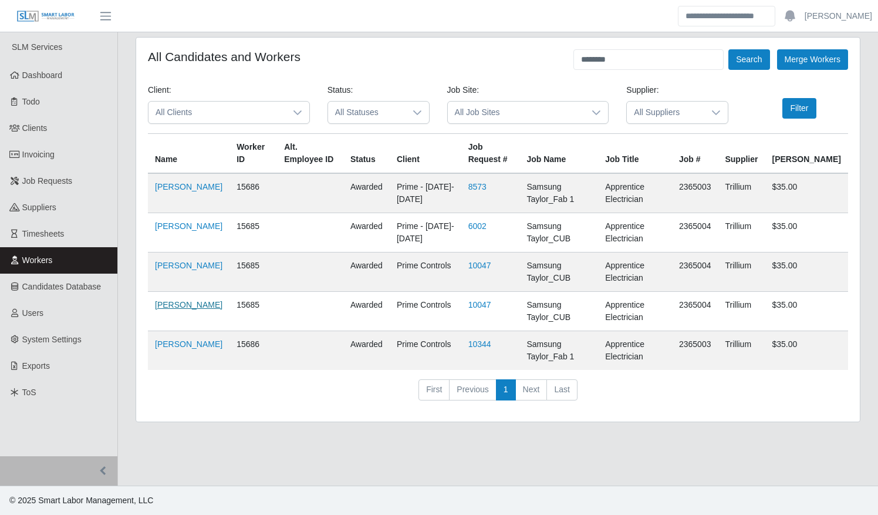
click at [171, 305] on link "[PERSON_NAME]" at bounding box center [189, 304] width 68 height 9
click at [174, 191] on link "[PERSON_NAME]" at bounding box center [189, 186] width 68 height 9
click at [176, 189] on link "Trinidad Gonzalez" at bounding box center [189, 186] width 68 height 9
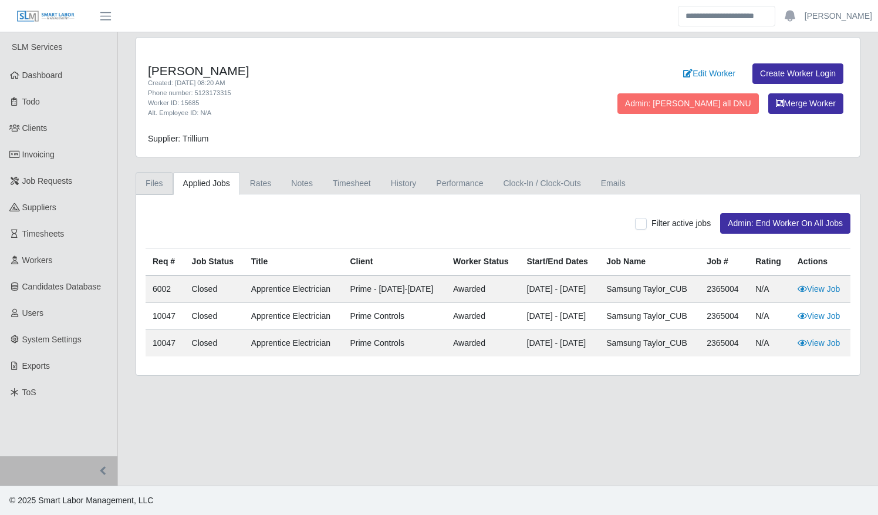
click at [157, 187] on link "Files" at bounding box center [155, 183] width 38 height 23
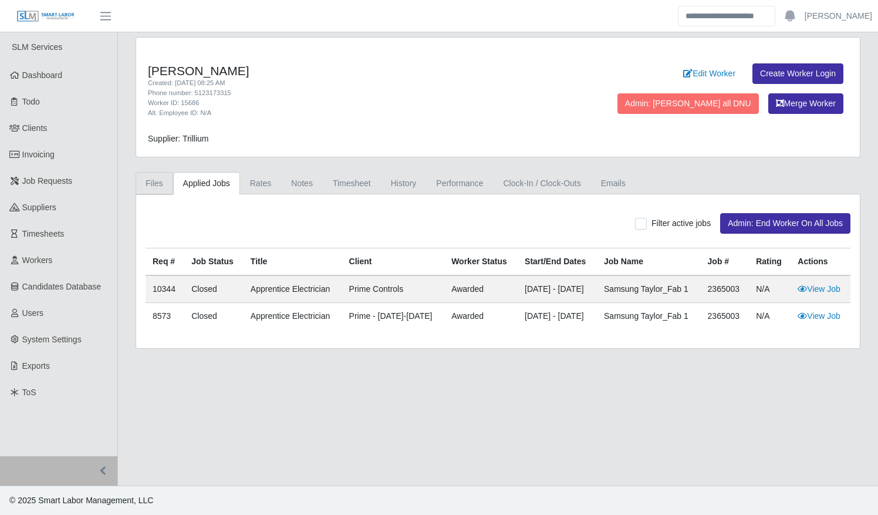
click at [161, 181] on link "Files" at bounding box center [155, 183] width 38 height 23
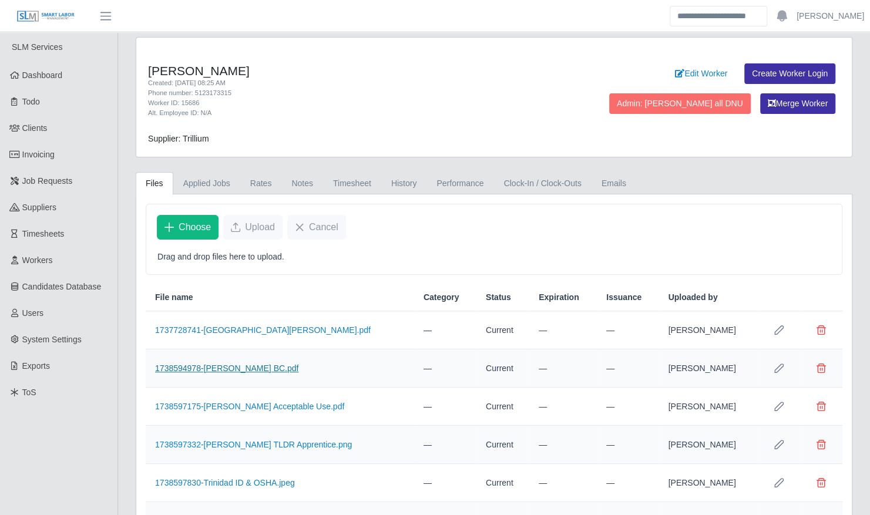
click at [255, 363] on link "1738594978-Trinidad Gonzalez BC.pdf" at bounding box center [226, 367] width 143 height 9
click at [263, 402] on link "1738597175-Trinidad Gonzalez Acceptable Use.pdf" at bounding box center [249, 406] width 189 height 9
click at [235, 325] on link "1737728741-Trinidad-Gonzalez.pdf" at bounding box center [262, 329] width 215 height 9
